Goal: Find specific page/section: Find specific page/section

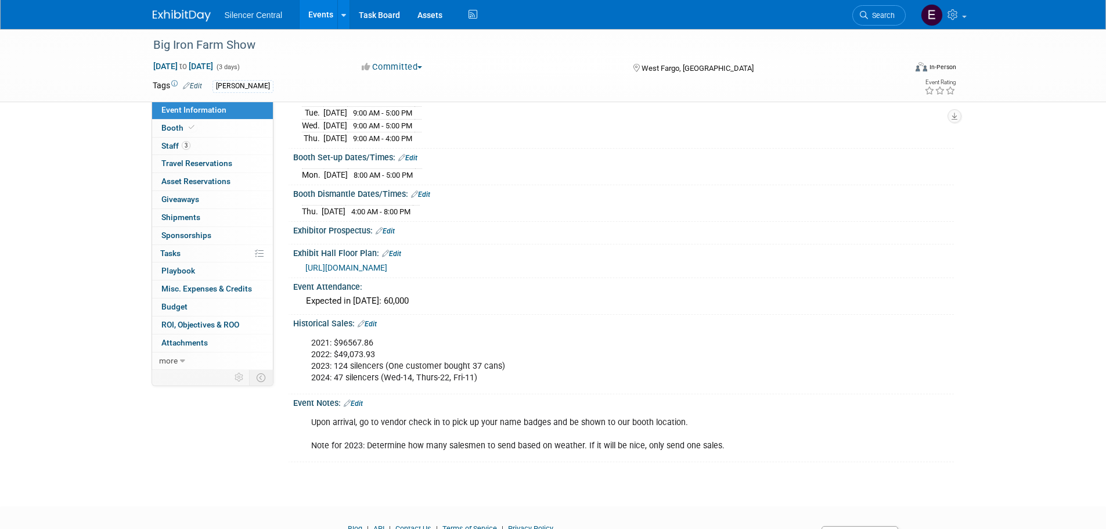
scroll to position [116, 0]
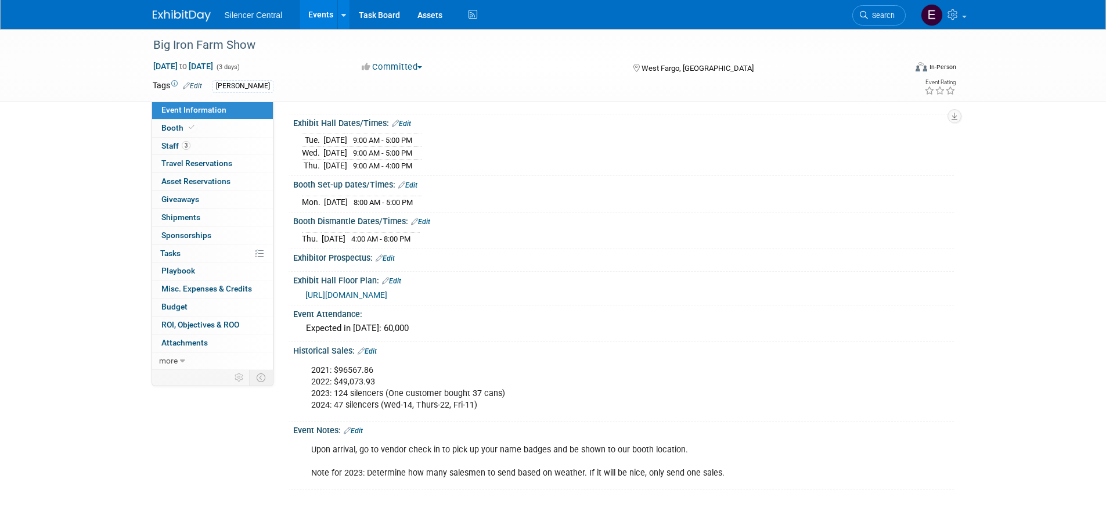
click at [387, 297] on span "[URL][DOMAIN_NAME]" at bounding box center [346, 294] width 82 height 9
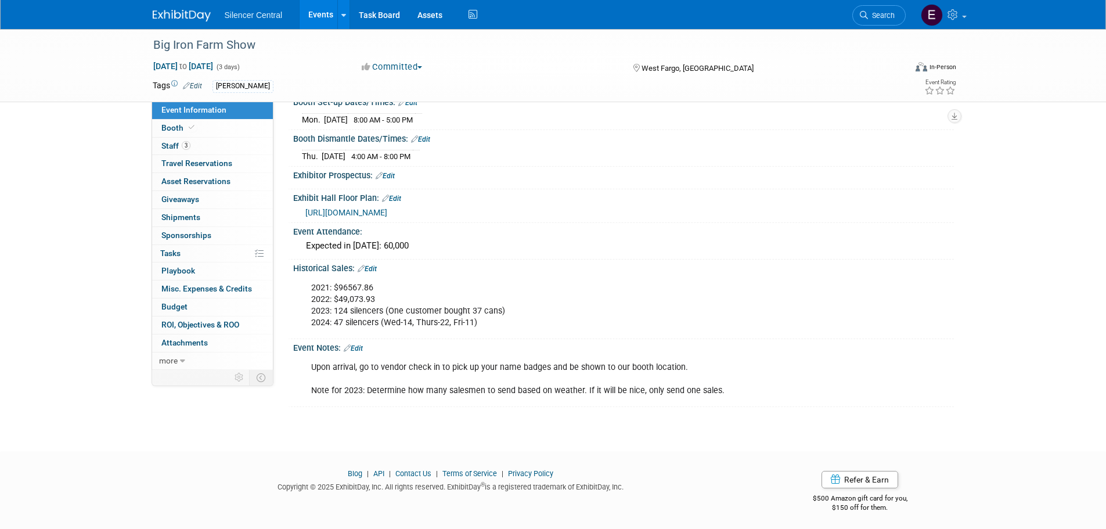
scroll to position [200, 0]
drag, startPoint x: 233, startPoint y: 143, endPoint x: 264, endPoint y: 138, distance: 31.3
click at [233, 143] on link "3 Staff 3" at bounding box center [212, 146] width 121 height 17
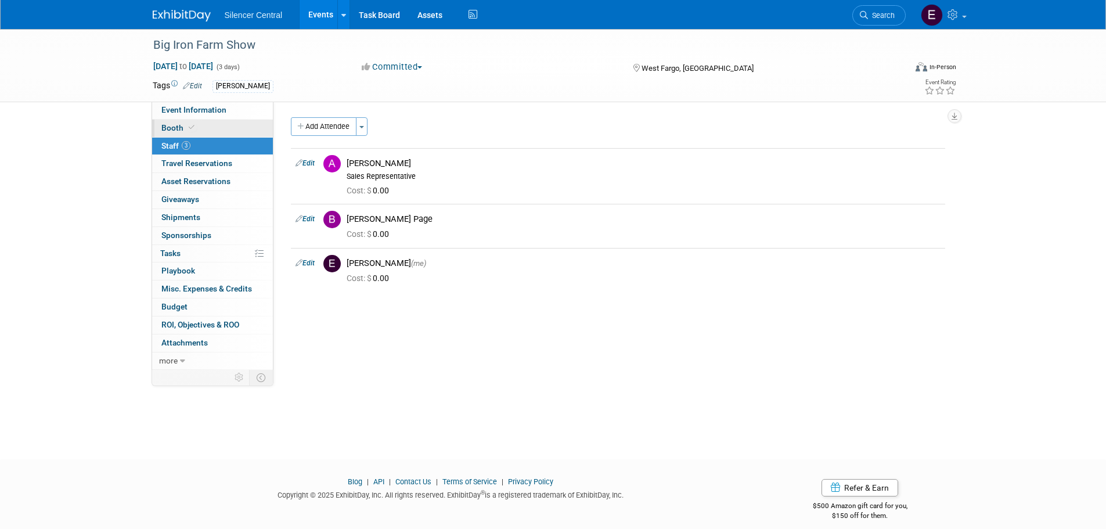
drag, startPoint x: 208, startPoint y: 130, endPoint x: 372, endPoint y: 154, distance: 165.6
click at [208, 130] on link "Booth" at bounding box center [212, 128] width 121 height 17
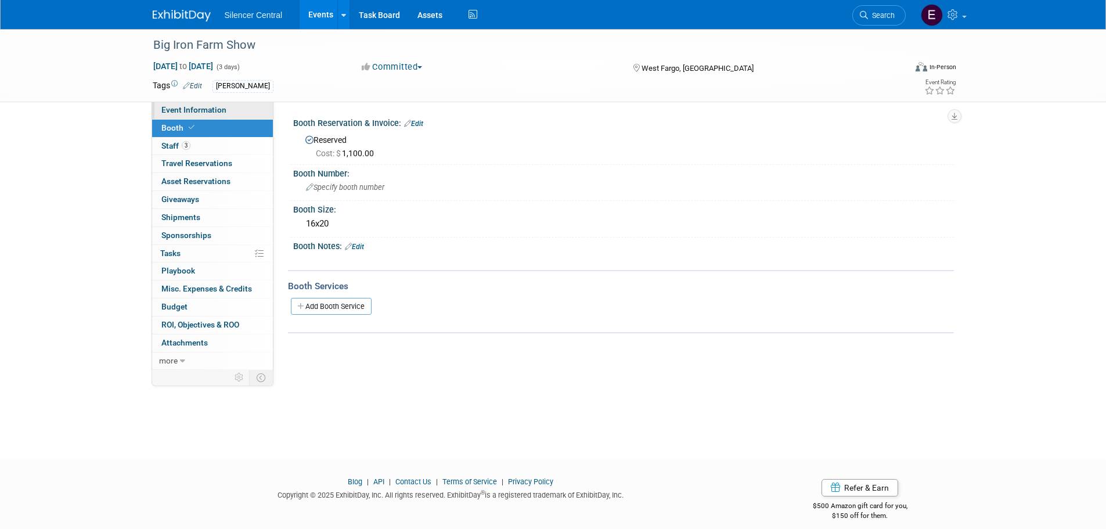
click at [246, 113] on link "Event Information" at bounding box center [212, 110] width 121 height 17
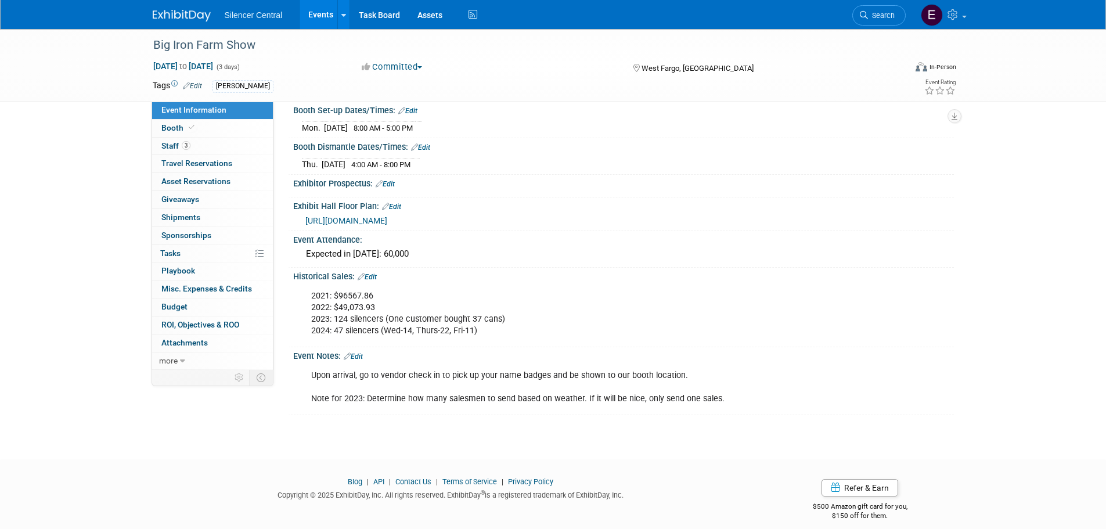
scroll to position [200, 0]
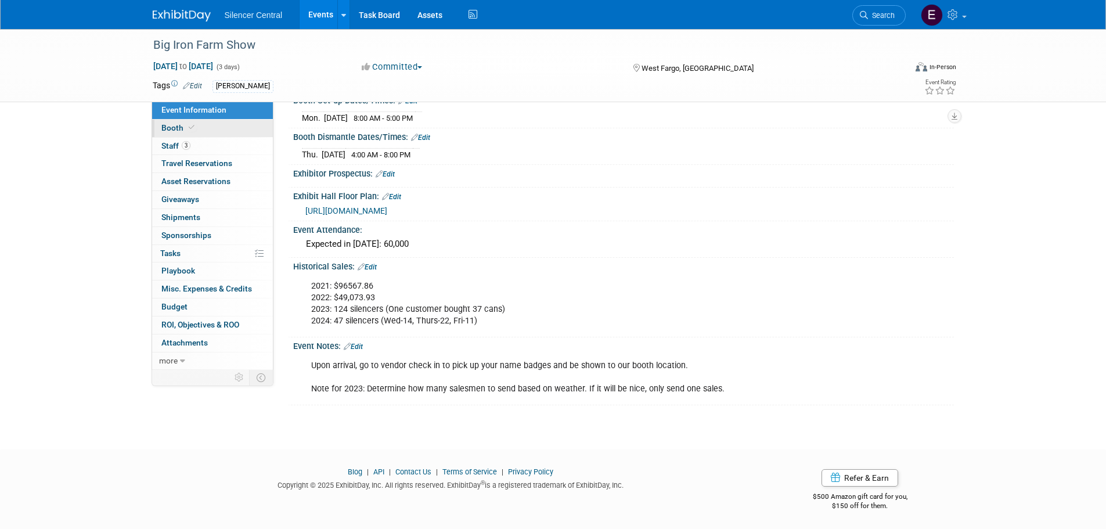
click at [208, 128] on link "Booth" at bounding box center [212, 128] width 121 height 17
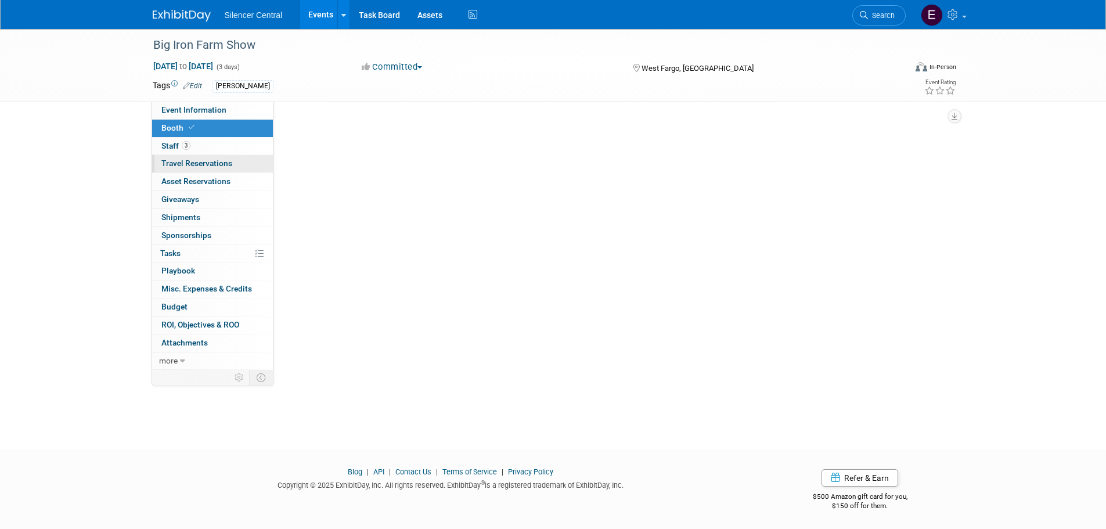
scroll to position [0, 0]
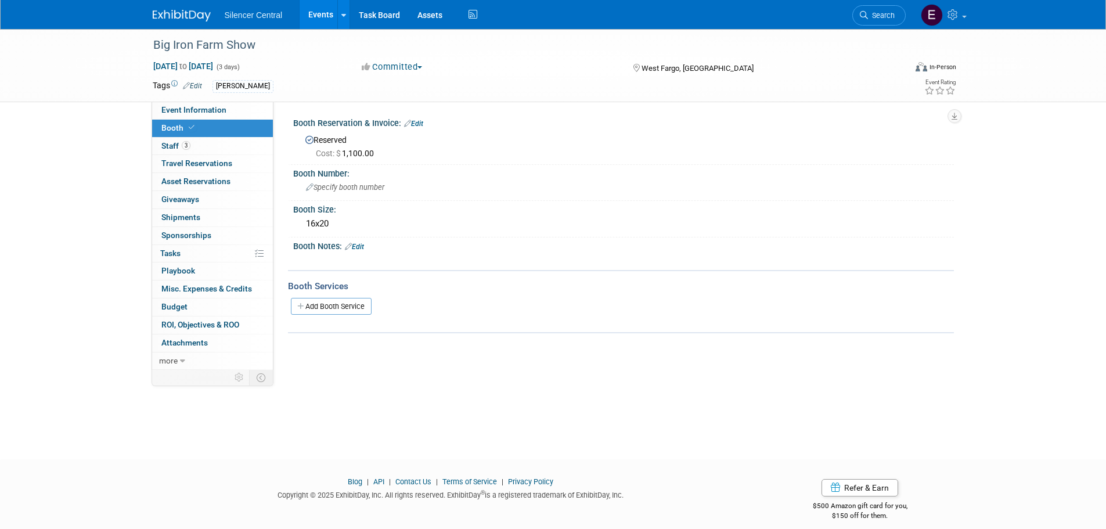
click at [201, 136] on link "Booth" at bounding box center [212, 128] width 121 height 17
click at [189, 144] on span "3" at bounding box center [186, 145] width 9 height 9
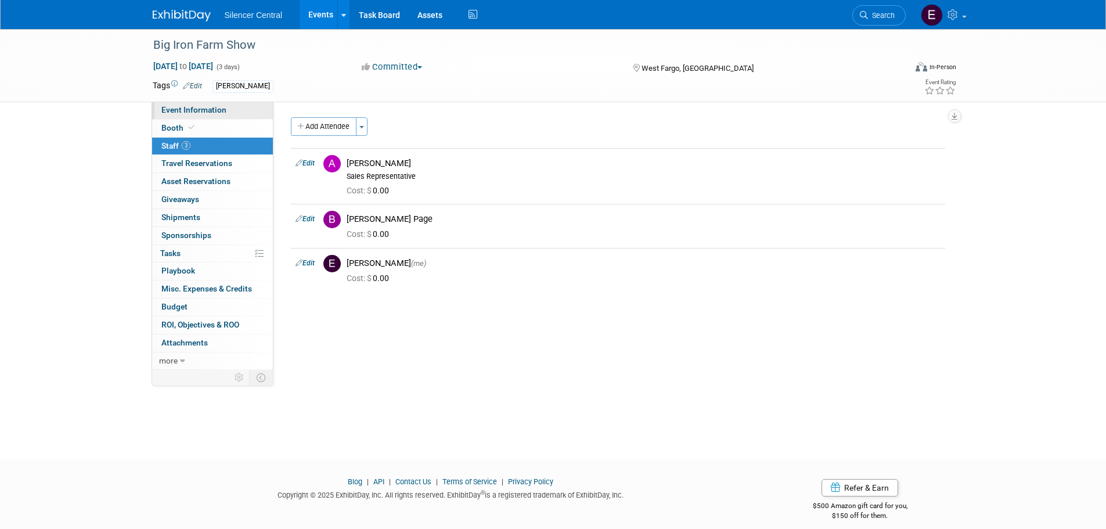
click at [200, 112] on span "Event Information" at bounding box center [193, 109] width 65 height 9
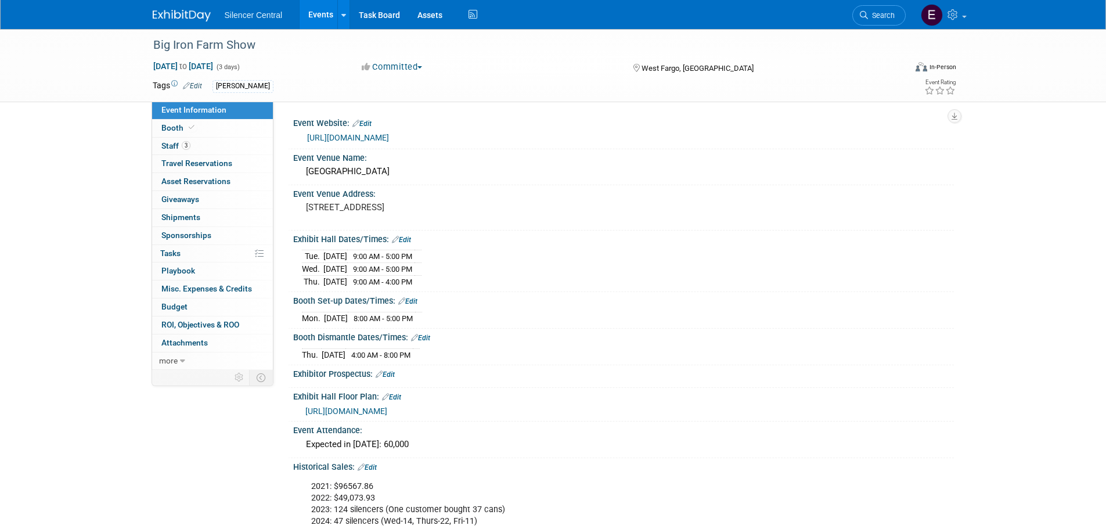
click at [1033, 161] on div "Big Iron Farm Show [DATE] to [DATE] (3 days) [DATE] to [DATE] Committed Committ…" at bounding box center [553, 329] width 1106 height 600
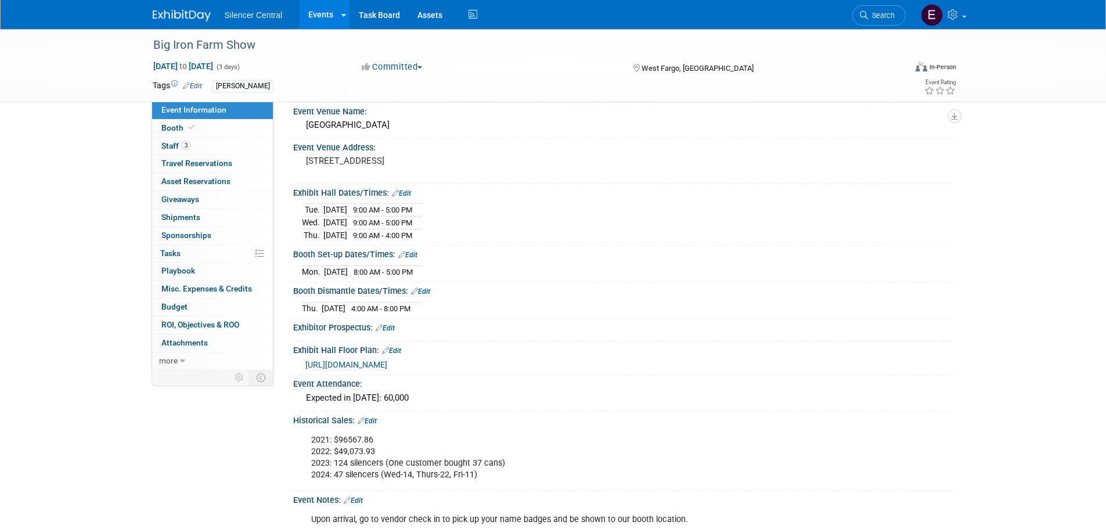
scroll to position [116, 0]
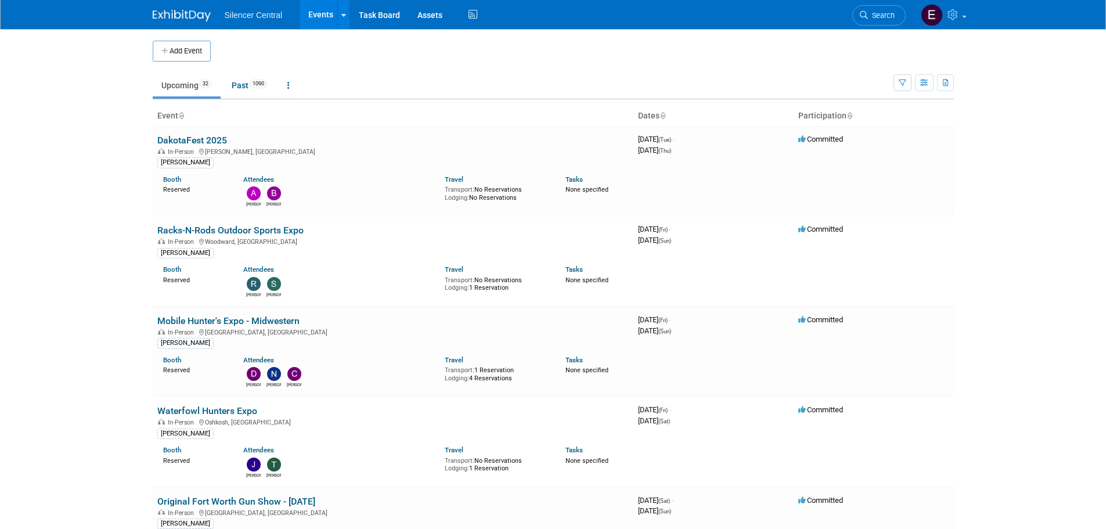
click at [20, 167] on body "Silencer Central Events Add Event Bulk Upload Events Shareable Event Boards Rec…" at bounding box center [553, 264] width 1106 height 529
click at [1021, 187] on body "Silencer Central Events Add Event Bulk Upload Events Shareable Event Boards Rec…" at bounding box center [553, 264] width 1106 height 529
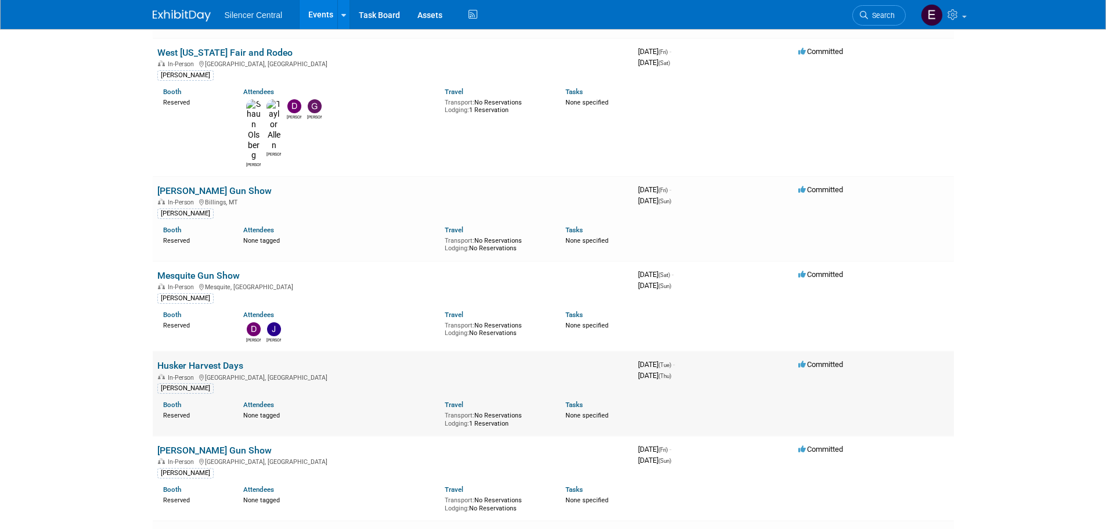
scroll to position [523, 0]
